Goal: Register for event/course

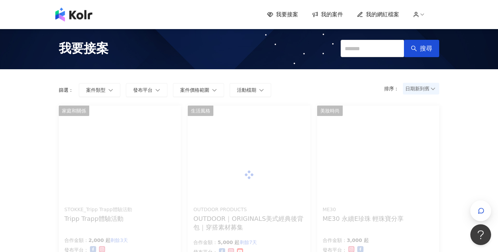
scroll to position [3, 0]
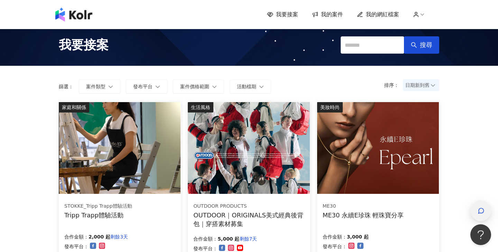
click at [479, 202] on div "button" at bounding box center [481, 210] width 21 height 21
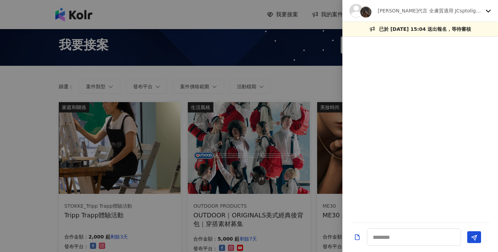
click at [425, 12] on p "[PERSON_NAME]代言 全膚質適用 JCsptolight聚光燈面膜" at bounding box center [430, 11] width 105 height 8
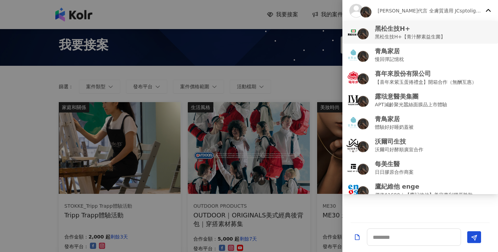
click at [421, 31] on p "黑松生技H+" at bounding box center [410, 28] width 71 height 9
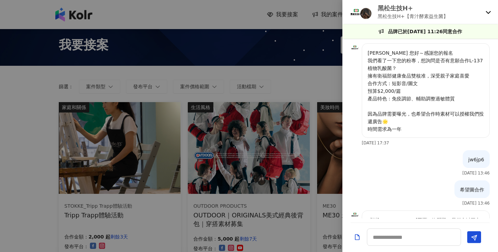
scroll to position [107, 0]
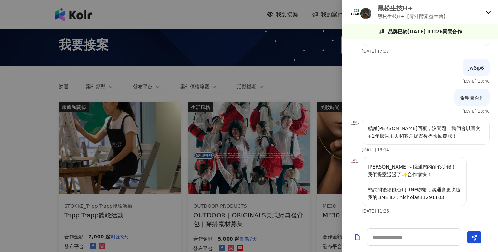
click at [422, 18] on p "黑松生技H+【青汁酵素益生菌】" at bounding box center [413, 16] width 71 height 8
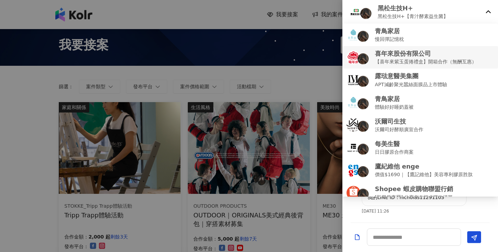
click at [409, 63] on p "【喜年來紫玉蛋捲禮盒】開箱合作（無酬互惠）" at bounding box center [426, 62] width 102 height 8
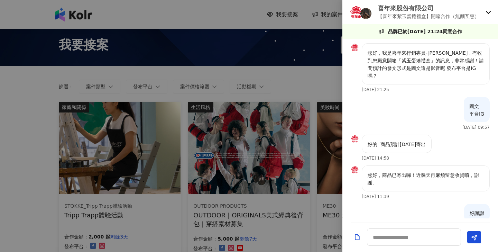
scroll to position [331, 0]
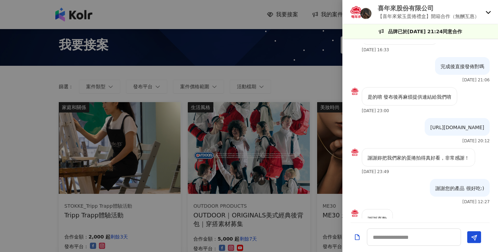
click at [388, 10] on p "喜年來股份有限公司" at bounding box center [429, 8] width 102 height 9
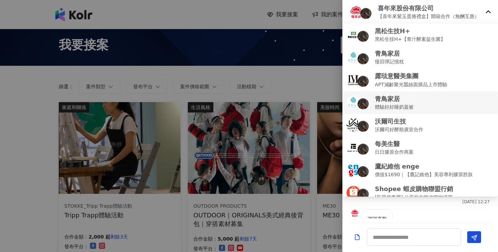
scroll to position [0, 0]
click at [304, 77] on div at bounding box center [249, 126] width 498 height 252
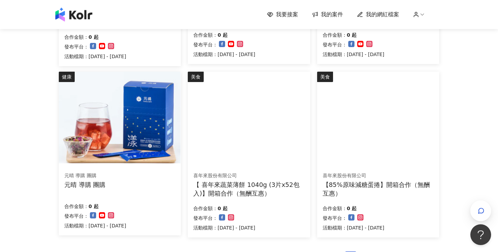
scroll to position [412, 0]
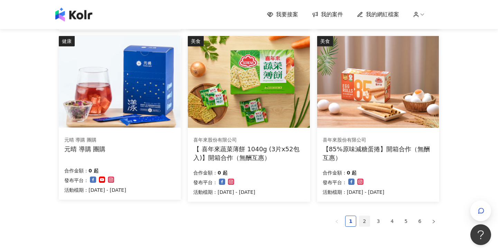
click at [367, 216] on link "2" at bounding box center [365, 221] width 10 height 10
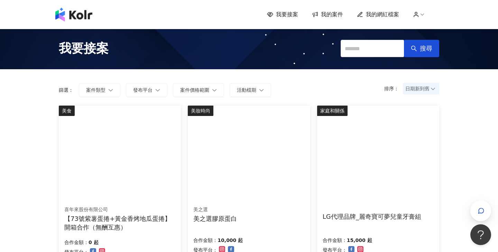
scroll to position [-1, 0]
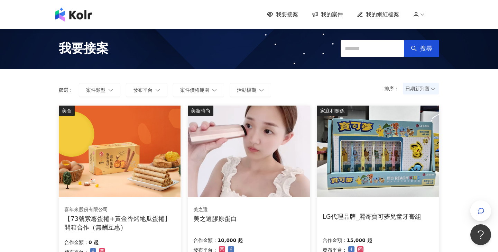
click at [254, 173] on img at bounding box center [249, 152] width 122 height 92
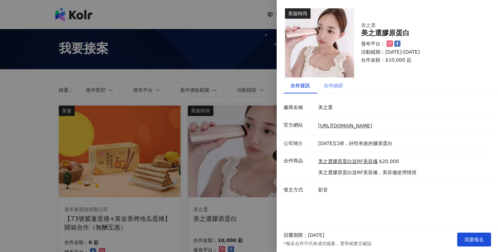
click at [332, 89] on div "合作細節" at bounding box center [333, 86] width 19 height 8
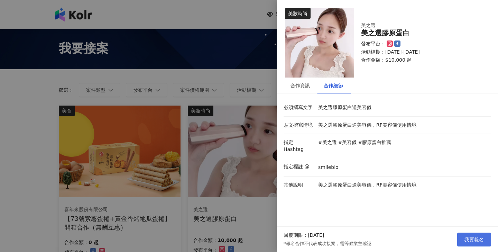
click at [460, 241] on button "我要報名" at bounding box center [475, 240] width 34 height 14
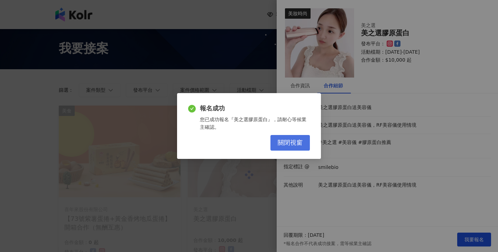
click at [302, 145] on span "關閉視窗" at bounding box center [290, 143] width 25 height 8
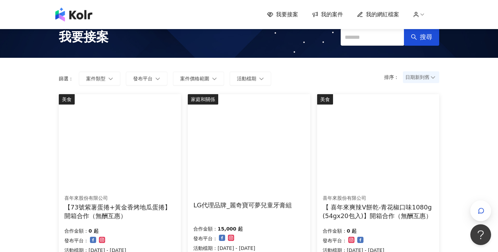
scroll to position [9, 0]
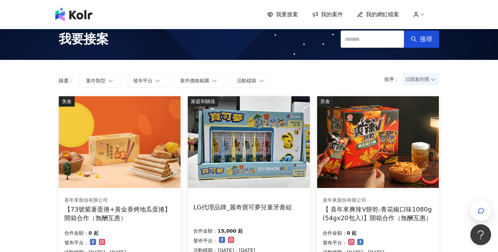
click at [277, 170] on img at bounding box center [249, 142] width 122 height 92
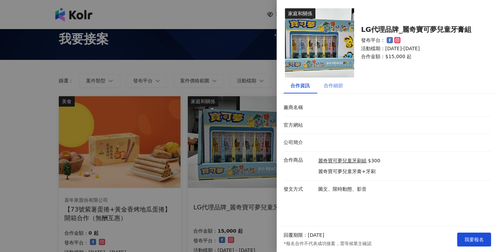
click at [331, 84] on div "合作細節" at bounding box center [333, 86] width 19 height 8
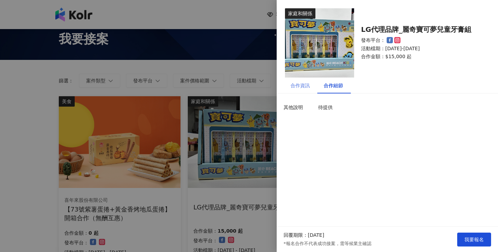
click at [293, 83] on div "合作資訊" at bounding box center [300, 86] width 19 height 8
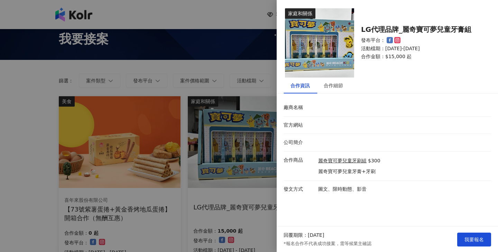
click at [205, 63] on div at bounding box center [249, 126] width 498 height 252
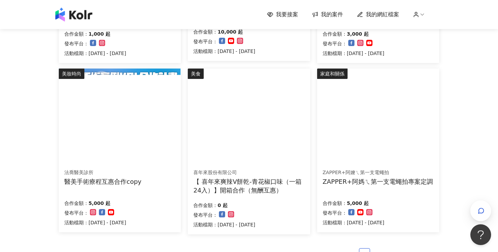
scroll to position [389, 0]
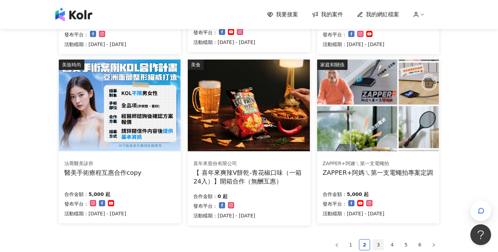
click at [380, 241] on link "3" at bounding box center [378, 245] width 10 height 10
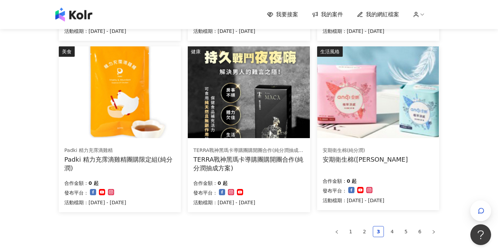
scroll to position [402, 0]
click at [392, 229] on link "4" at bounding box center [392, 231] width 10 height 10
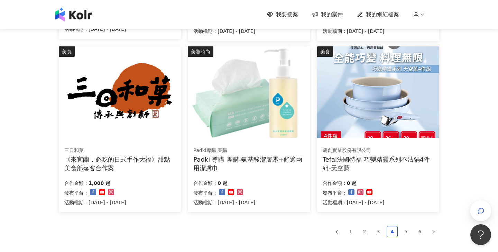
click at [377, 63] on img at bounding box center [378, 92] width 122 height 92
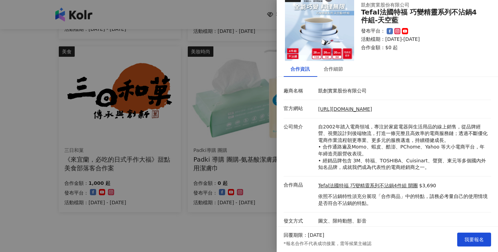
scroll to position [16, 0]
click at [339, 75] on div "合作細節" at bounding box center [333, 69] width 33 height 16
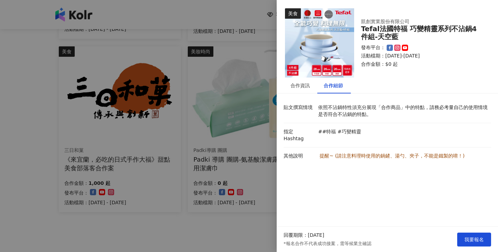
scroll to position [0, 0]
click at [250, 219] on div at bounding box center [249, 126] width 498 height 252
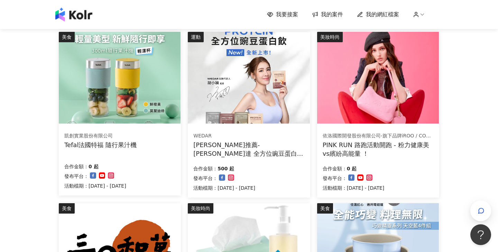
scroll to position [243, 0]
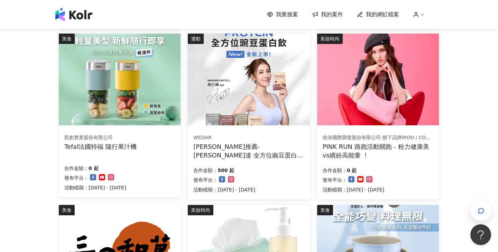
click at [270, 74] on img at bounding box center [249, 80] width 122 height 92
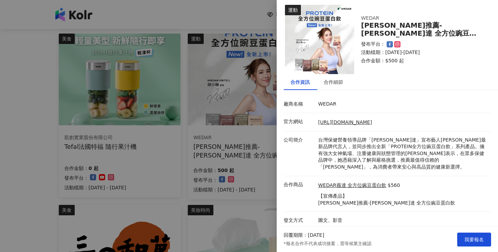
scroll to position [3, 0]
click at [326, 84] on div "合作細節" at bounding box center [333, 83] width 19 height 8
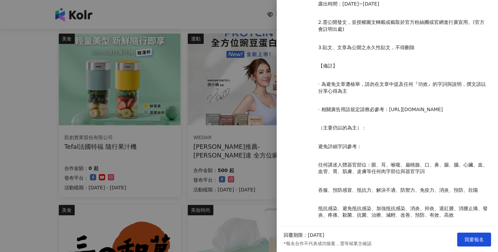
scroll to position [830, 0]
click at [48, 154] on div at bounding box center [249, 126] width 498 height 252
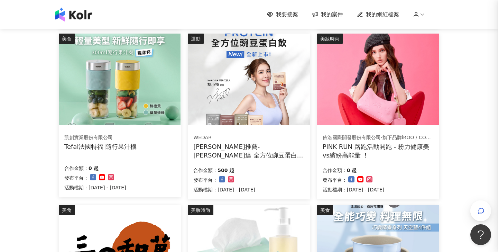
scroll to position [0, 0]
click at [138, 75] on img at bounding box center [120, 80] width 122 height 92
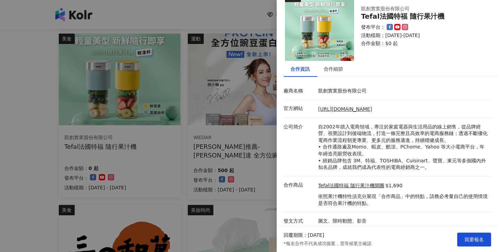
scroll to position [16, 0]
click at [339, 70] on div "合作細節" at bounding box center [333, 69] width 19 height 8
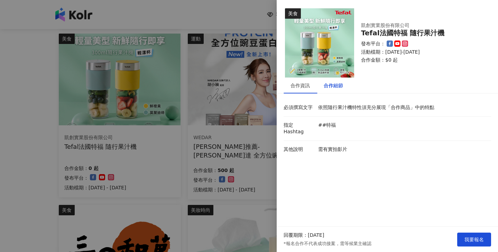
scroll to position [0, 0]
click at [297, 83] on div "合作資訊" at bounding box center [300, 86] width 19 height 8
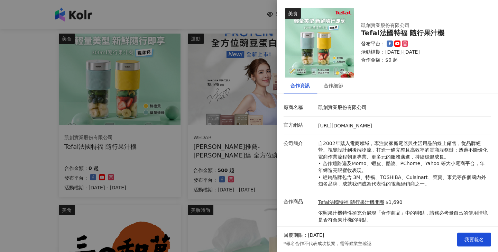
click at [19, 137] on div at bounding box center [249, 126] width 498 height 252
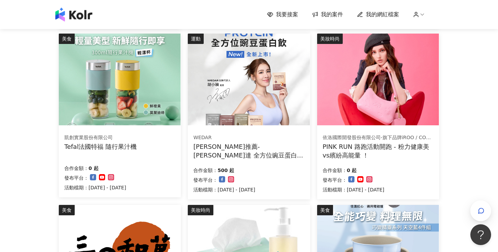
click at [367, 89] on img at bounding box center [378, 80] width 122 height 92
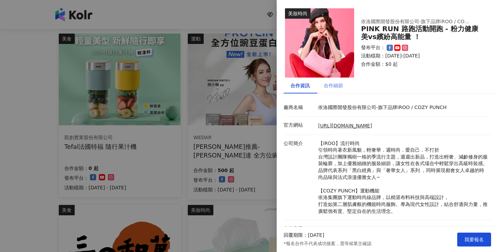
click at [330, 86] on div "合作細節" at bounding box center [333, 86] width 19 height 8
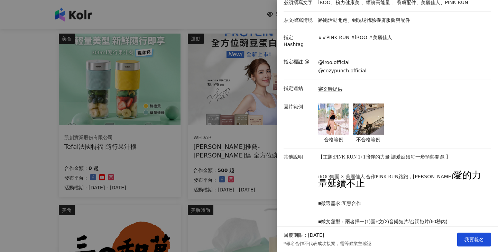
scroll to position [141, 0]
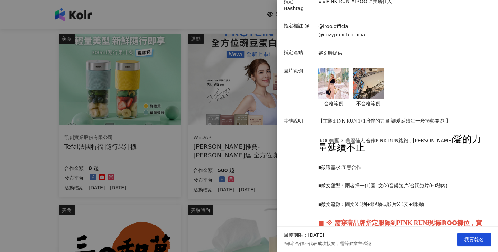
click at [22, 149] on div at bounding box center [249, 126] width 498 height 252
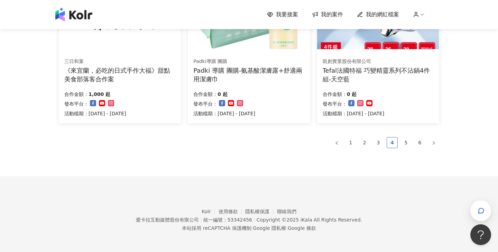
scroll to position [490, 0]
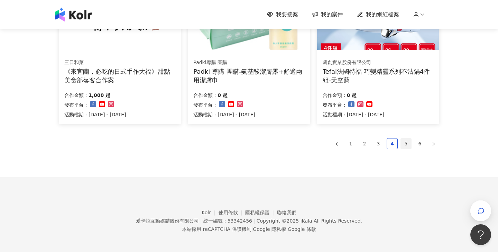
click at [408, 139] on link "5" at bounding box center [406, 143] width 10 height 10
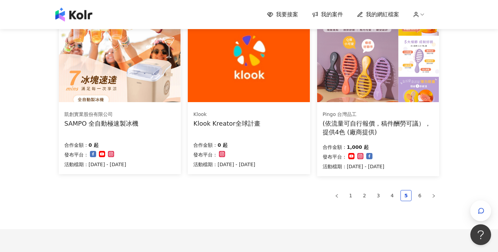
scroll to position [405, 0]
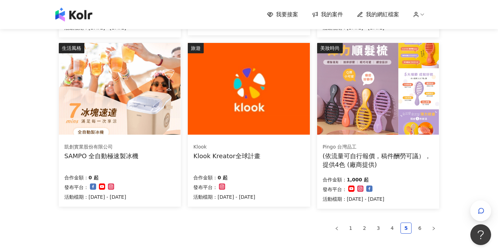
click at [409, 99] on img at bounding box center [378, 89] width 122 height 92
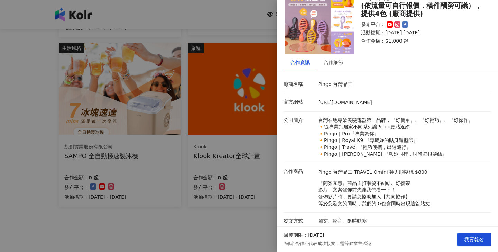
scroll to position [23, 0]
click at [330, 69] on div "合作細節" at bounding box center [333, 63] width 33 height 16
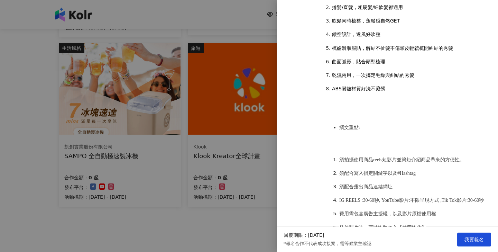
scroll to position [257, 0]
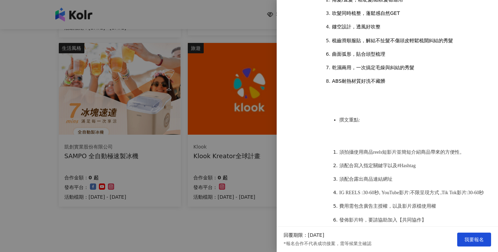
click at [245, 227] on div at bounding box center [249, 126] width 498 height 252
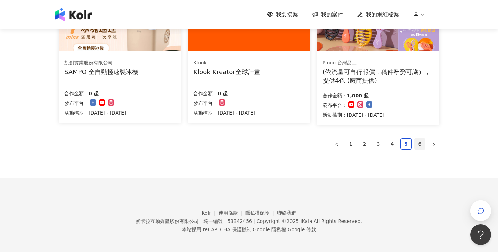
scroll to position [489, 0]
click at [423, 141] on link "6" at bounding box center [420, 144] width 10 height 10
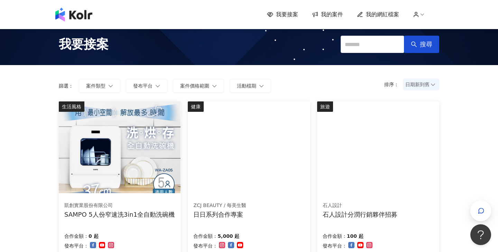
scroll to position [15, 0]
